Goal: Task Accomplishment & Management: Use online tool/utility

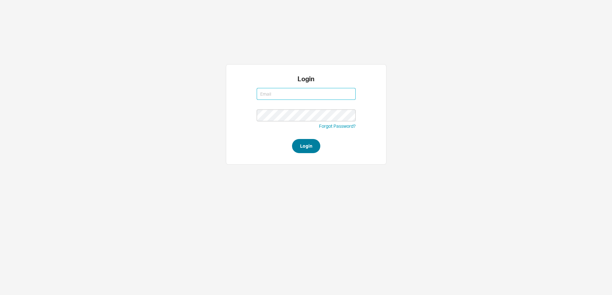
type input "miri@qualitybath.com"
click at [300, 139] on button "Login" at bounding box center [306, 146] width 28 height 14
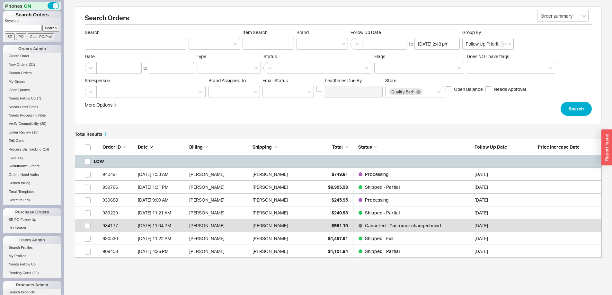
scroll to position [114, 522]
click at [31, 27] on input at bounding box center [23, 28] width 37 height 7
paste input "940669"
type input "940669"
click at [45, 27] on input "Search" at bounding box center [50, 28] width 17 height 7
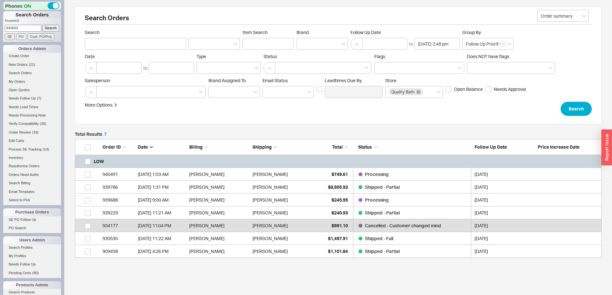
type input "940669"
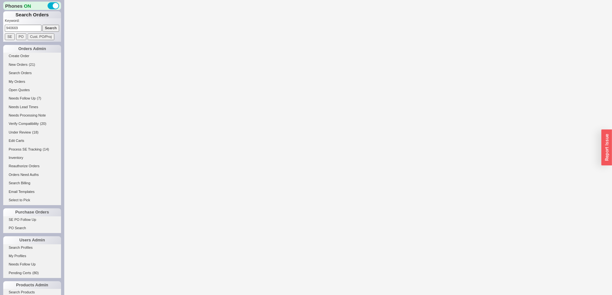
select select "**"
select select "*"
select select "LOW"
select select "3"
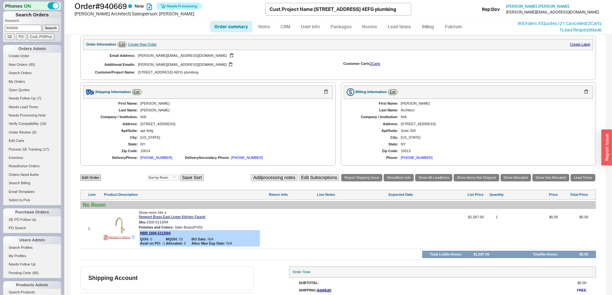
scroll to position [203, 0]
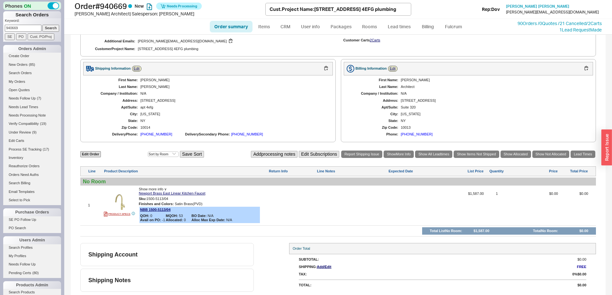
click at [344, 198] on div at bounding box center [352, 208] width 70 height 32
drag, startPoint x: 335, startPoint y: 197, endPoint x: 317, endPoint y: 198, distance: 18.3
click at [315, 198] on div "1 PRODUCT SPECS Show more info ∨ Newport Brass East Linear Kitchen Faucet Sku: …" at bounding box center [337, 205] width 515 height 36
type textarea "[PERSON_NAME] dont send lead time"
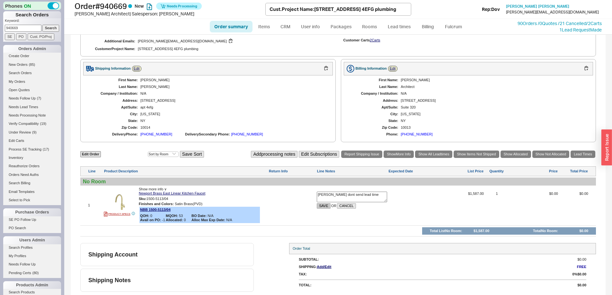
click at [320, 205] on button "SAVE" at bounding box center [324, 205] width 14 height 5
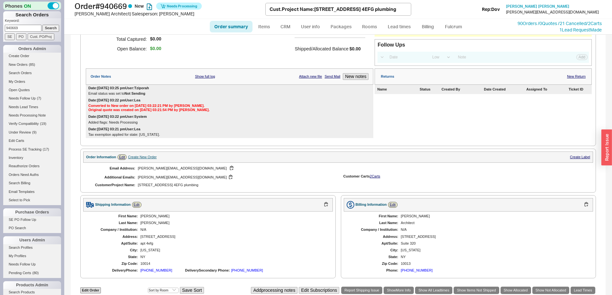
scroll to position [0, 0]
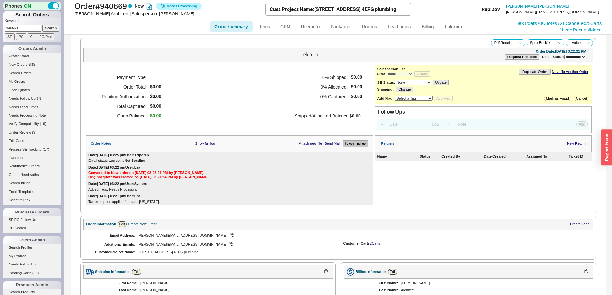
click at [351, 147] on button "New notes" at bounding box center [356, 143] width 26 height 7
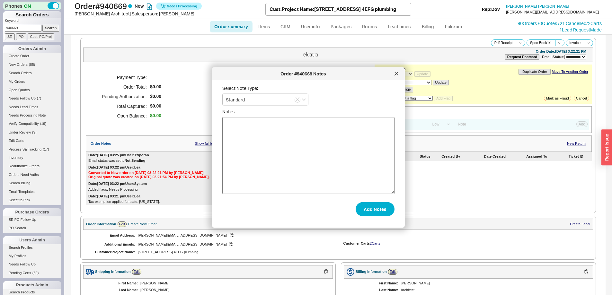
click at [338, 156] on textarea "Notes" at bounding box center [308, 155] width 172 height 77
type textarea "[PERSON_NAME] dont send lead time"
click at [371, 212] on button "Add Notes" at bounding box center [375, 209] width 39 height 14
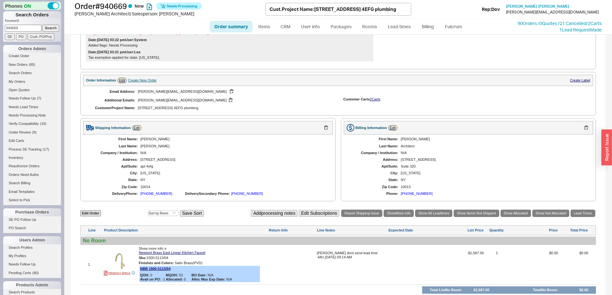
scroll to position [216, 0]
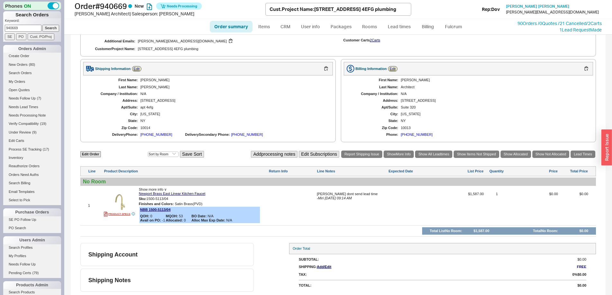
drag, startPoint x: 28, startPoint y: 26, endPoint x: -19, endPoint y: 20, distance: 47.1
click at [0, 20] on html "Phones ON Search Orders Keyword: 940669 Search SE PO Cust. PO/Proj Orders Admin…" at bounding box center [306, 147] width 612 height 295
type input "978704"
click at [42, 25] on input "Search" at bounding box center [50, 28] width 17 height 7
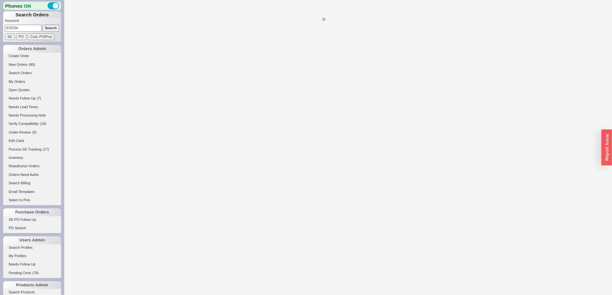
select select "*"
select select "LOW"
select select "3"
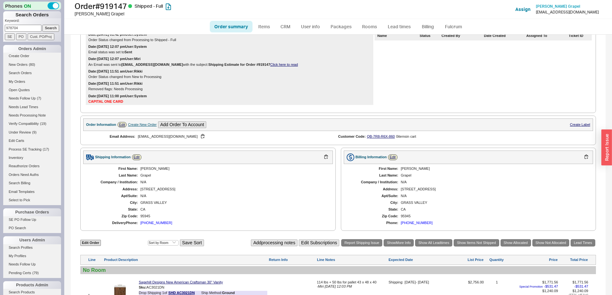
scroll to position [128, 0]
click at [24, 222] on link "SE PO Follow Up" at bounding box center [32, 219] width 58 height 7
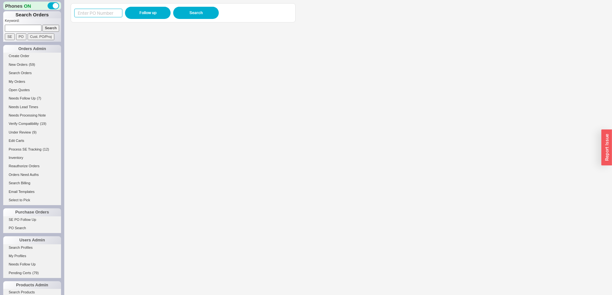
drag, startPoint x: 109, startPoint y: 17, endPoint x: 103, endPoint y: 17, distance: 5.5
click at [109, 17] on input at bounding box center [98, 13] width 48 height 9
drag, startPoint x: 84, startPoint y: 12, endPoint x: 101, endPoint y: 10, distance: 16.1
click at [84, 12] on input at bounding box center [98, 13] width 48 height 9
paste input "988193"
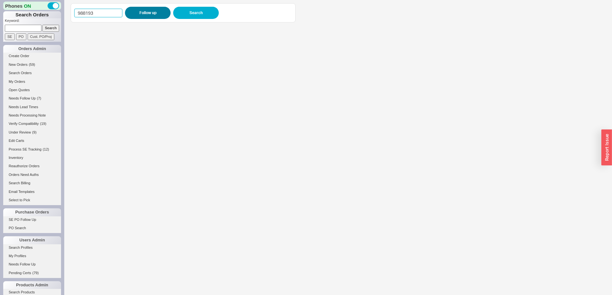
type input "988193"
click at [145, 12] on button "Follow up" at bounding box center [148, 13] width 46 height 12
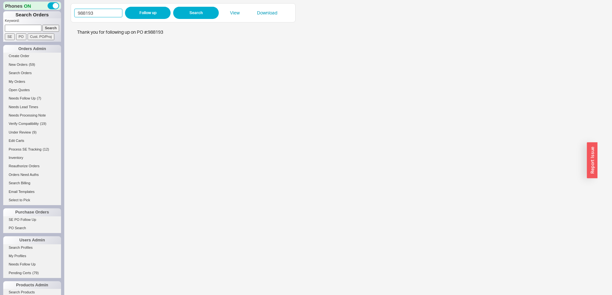
drag, startPoint x: 98, startPoint y: 12, endPoint x: 57, endPoint y: 17, distance: 41.2
click at [57, 17] on div "Phones ON Search Orders Keyword: Search SE PO Cust. PO/Proj Orders Admin Create…" at bounding box center [306, 147] width 612 height 295
paste input "5527"
type input "985527"
click at [150, 13] on button "Follow up" at bounding box center [148, 13] width 46 height 12
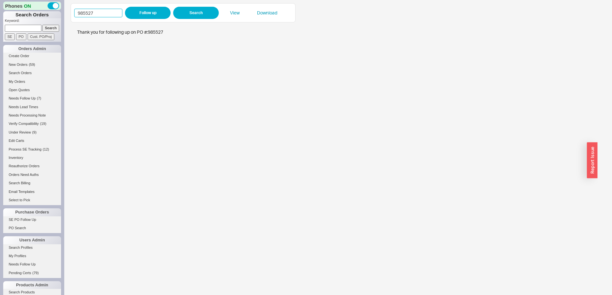
drag, startPoint x: 84, startPoint y: 12, endPoint x: 7, endPoint y: 23, distance: 78.5
click at [62, 14] on div "Phones ON Search Orders Keyword: Search SE PO Cust. PO/Proj Orders Admin Create…" at bounding box center [306, 147] width 612 height 295
paste input "8559"
type input "988559"
click at [147, 13] on button "Follow up" at bounding box center [148, 13] width 46 height 12
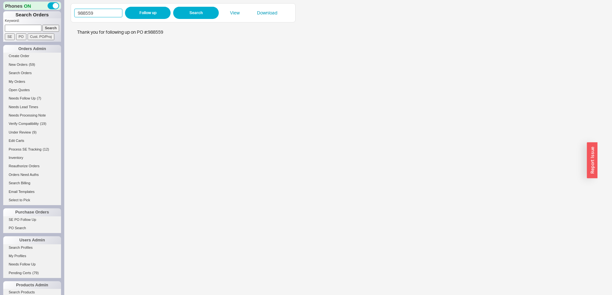
drag, startPoint x: 98, startPoint y: 10, endPoint x: 61, endPoint y: 9, distance: 37.6
click at [61, 9] on div "Phones ON Search Orders Keyword: Search SE PO Cust. PO/Proj Orders Admin Create…" at bounding box center [306, 147] width 612 height 295
paste input "6318"
type input "986318"
click at [150, 13] on button "Follow up" at bounding box center [148, 13] width 46 height 12
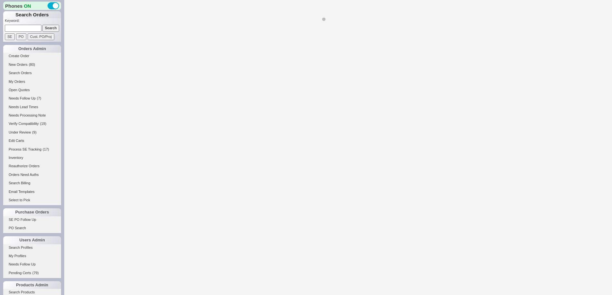
select select "LOW"
select select "3"
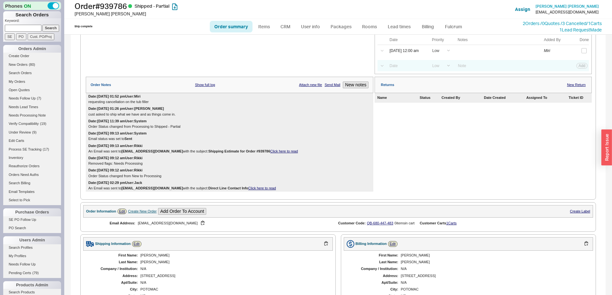
scroll to position [377, 0]
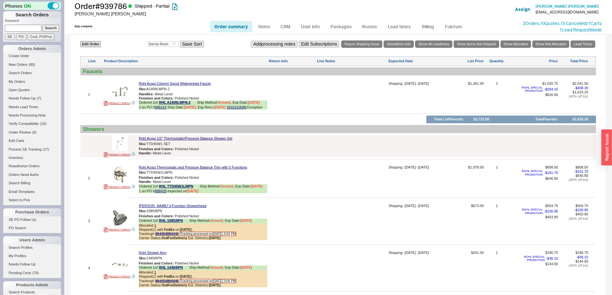
select select "*"
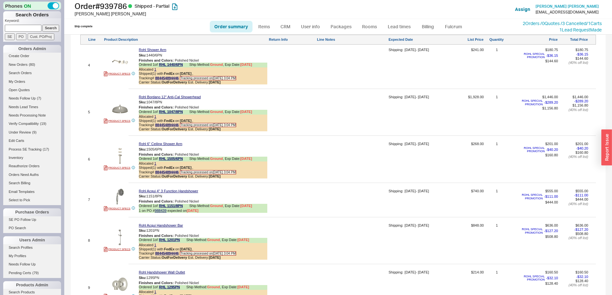
scroll to position [862, 0]
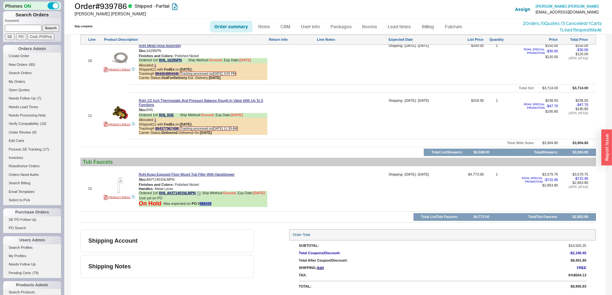
drag, startPoint x: 216, startPoint y: 205, endPoint x: 200, endPoint y: 207, distance: 16.8
click at [200, 207] on div "On Hold - Was expected on PO # 988439" at bounding box center [203, 203] width 128 height 7
copy link "988439"
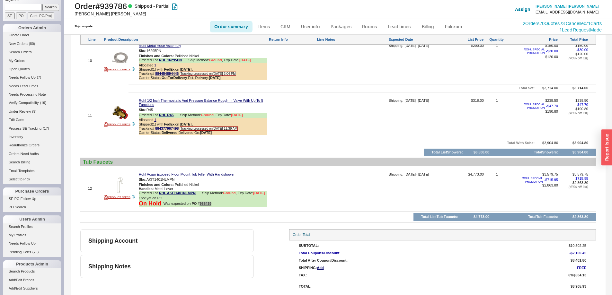
scroll to position [32, 0]
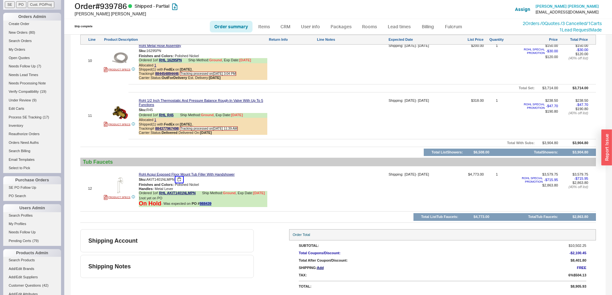
click at [180, 177] on button "button" at bounding box center [179, 180] width 8 height 6
